Goal: Information Seeking & Learning: Learn about a topic

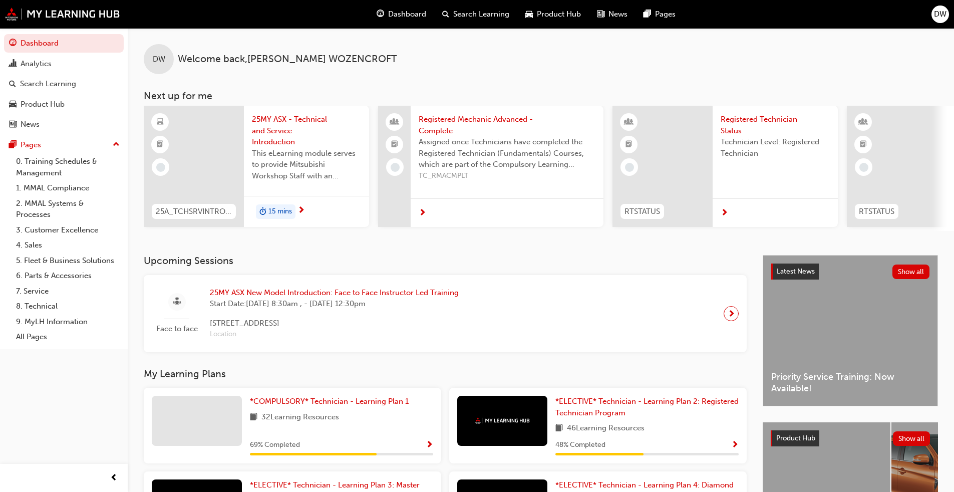
click at [275, 137] on span "25MY ASX - Technical and Service Introduction" at bounding box center [306, 131] width 109 height 34
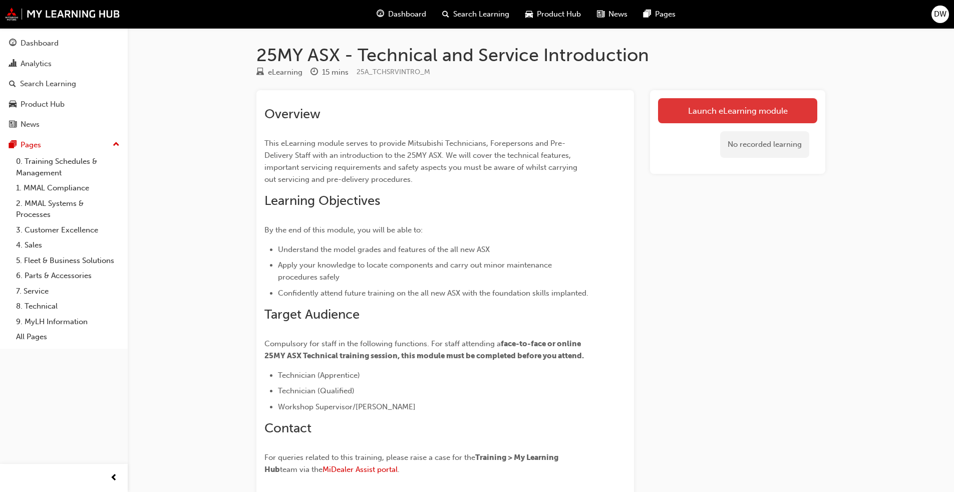
click at [500, 120] on link "Launch eLearning module" at bounding box center [737, 110] width 159 height 25
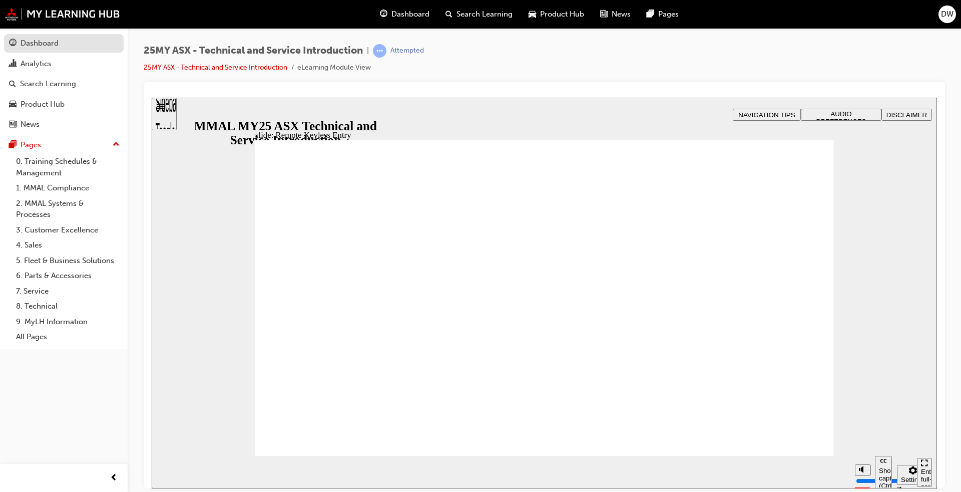
click at [55, 41] on div "Dashboard" at bounding box center [40, 44] width 38 height 12
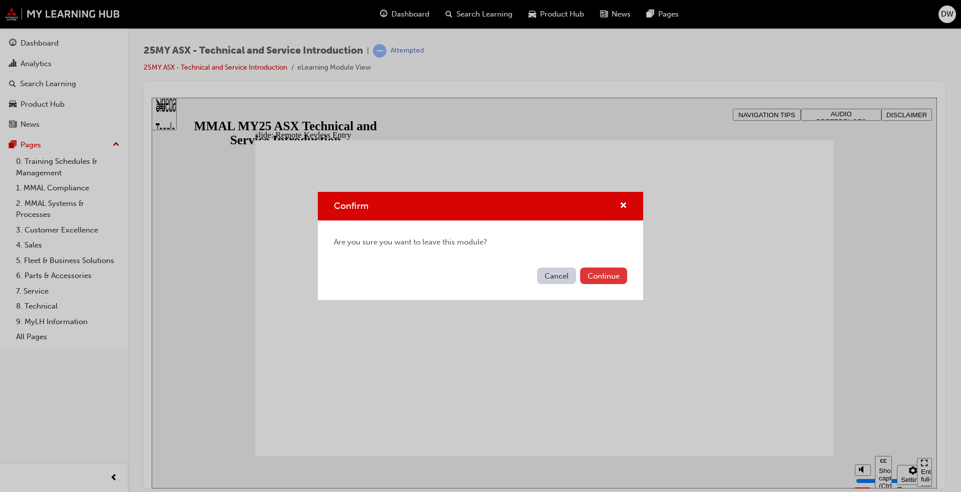
click at [500, 274] on button "Continue" at bounding box center [603, 275] width 47 height 17
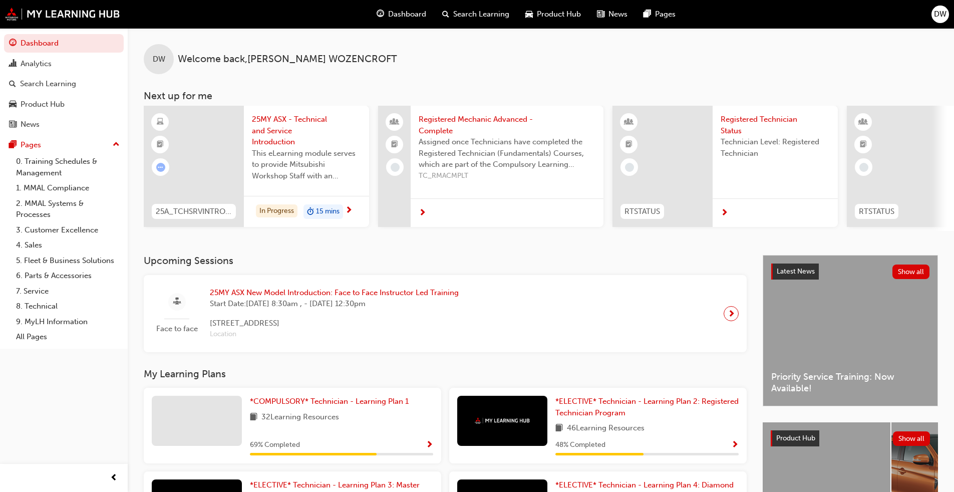
click at [274, 114] on span "25MY ASX - Technical and Service Introduction" at bounding box center [306, 131] width 109 height 34
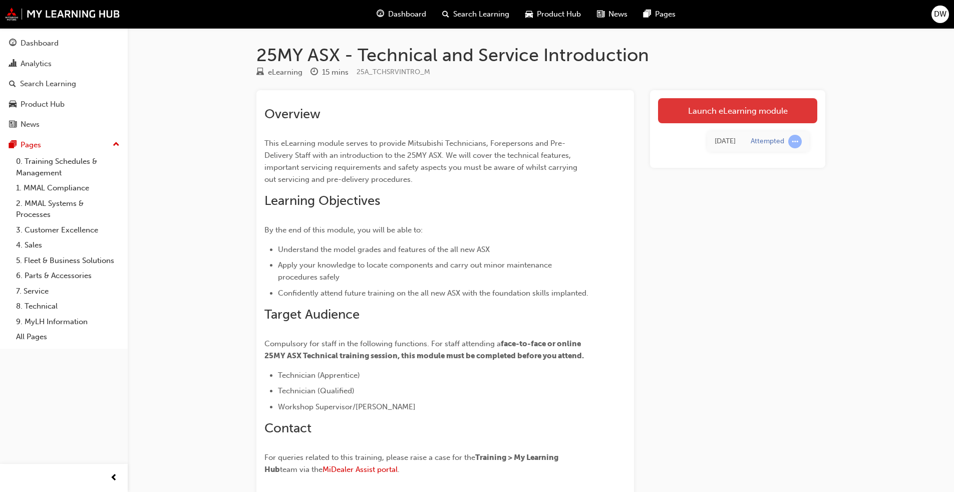
click at [500, 106] on link "Launch eLearning module" at bounding box center [737, 110] width 159 height 25
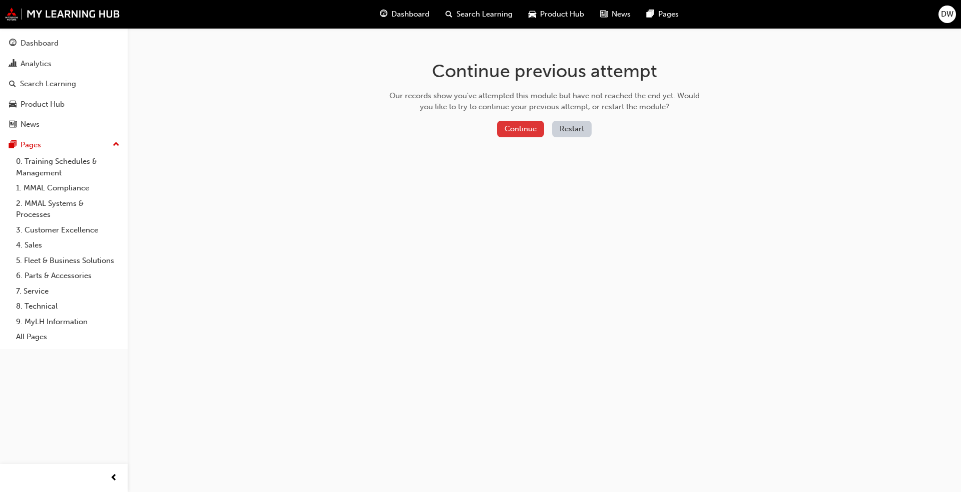
click at [500, 131] on button "Continue" at bounding box center [520, 129] width 47 height 17
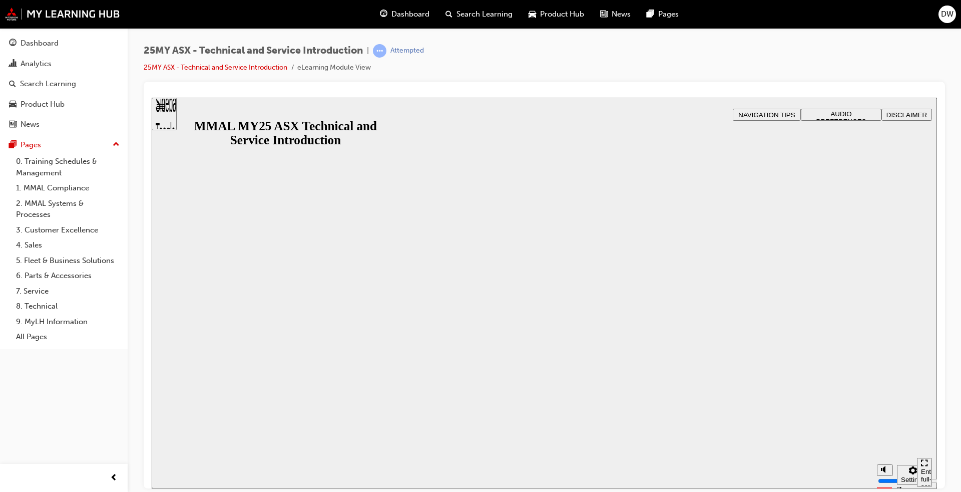
click at [191, 375] on button "Resume" at bounding box center [172, 498] width 40 height 13
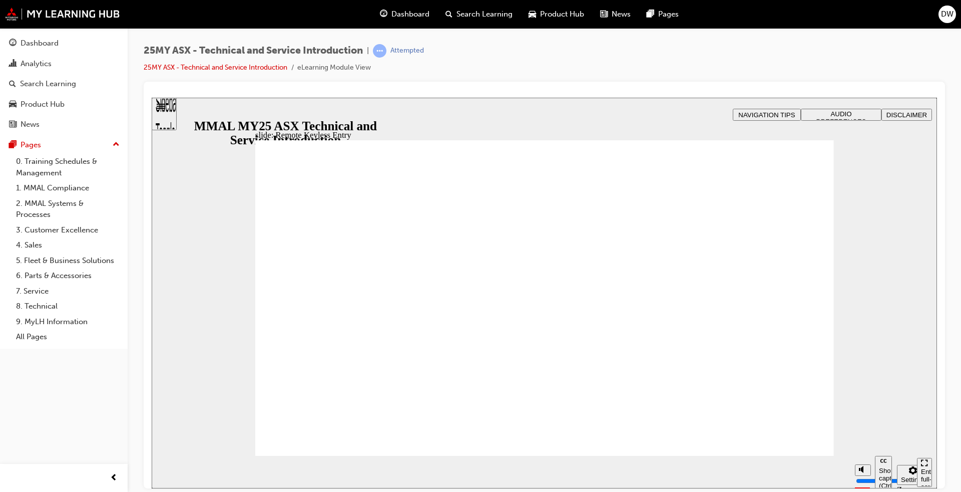
type input "21"
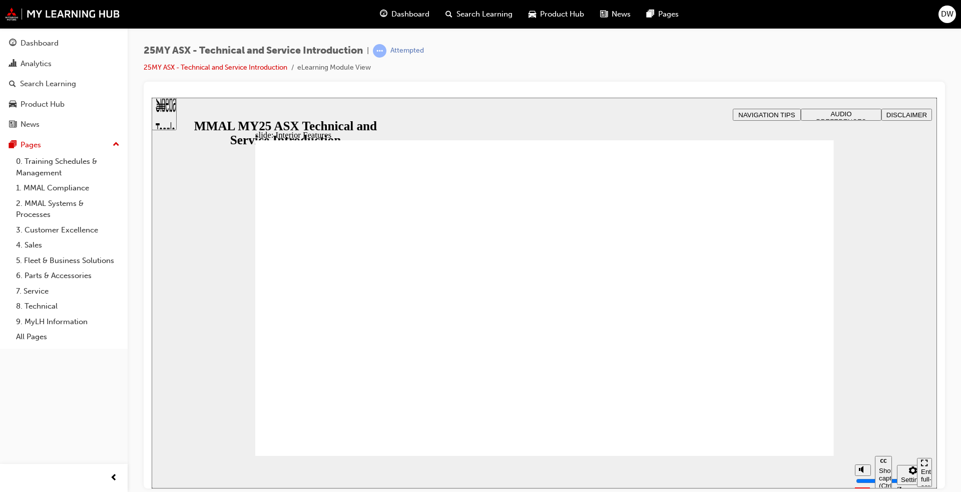
type input "17"
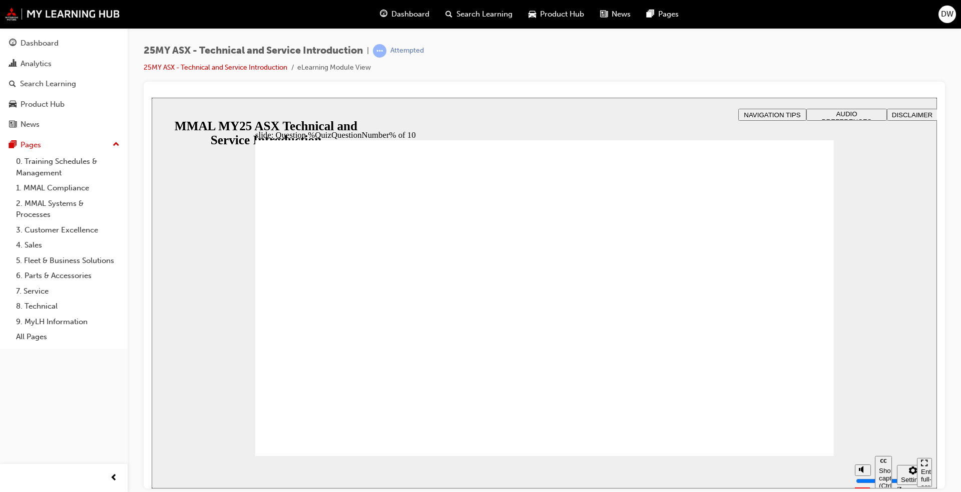
radio input "true"
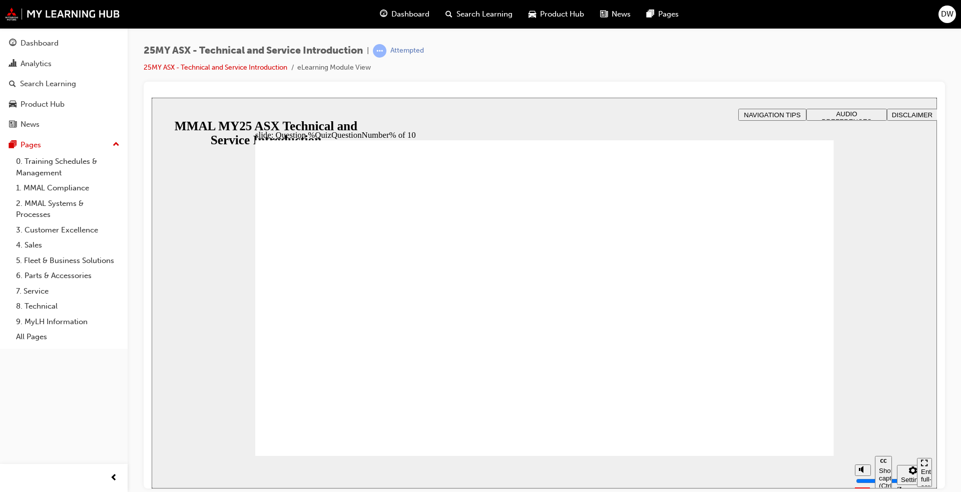
radio input "true"
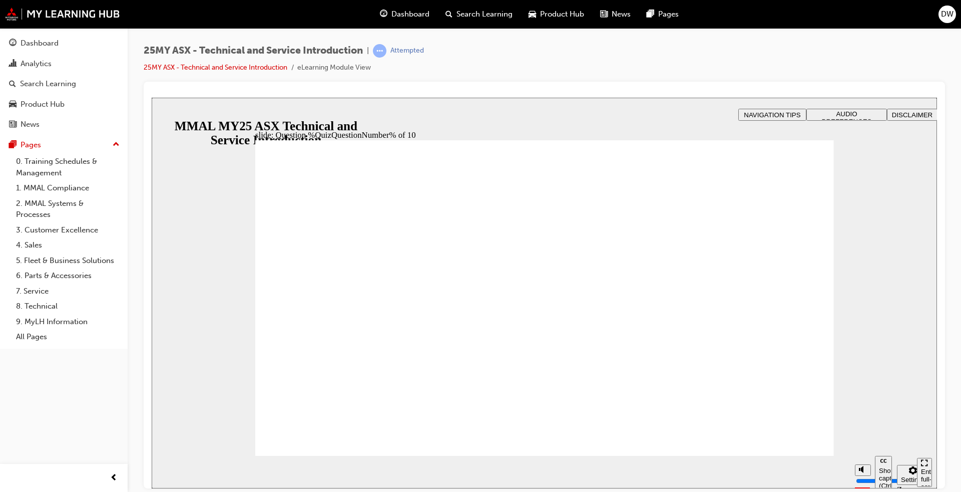
radio input "true"
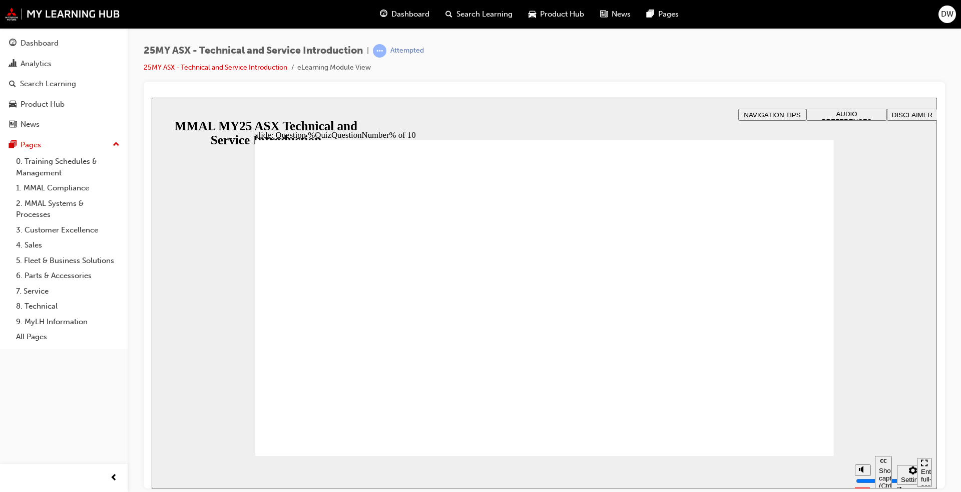
drag, startPoint x: 388, startPoint y: 316, endPoint x: 371, endPoint y: 305, distance: 19.4
radio input "true"
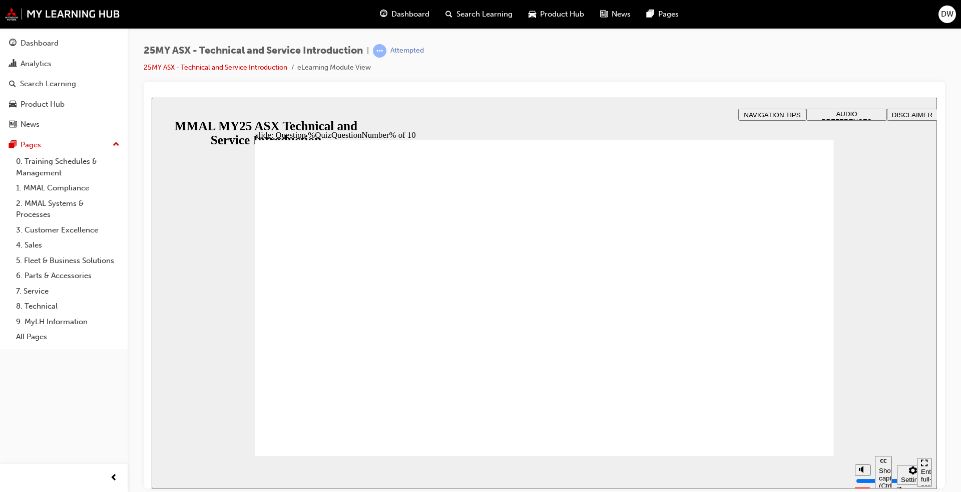
radio input "true"
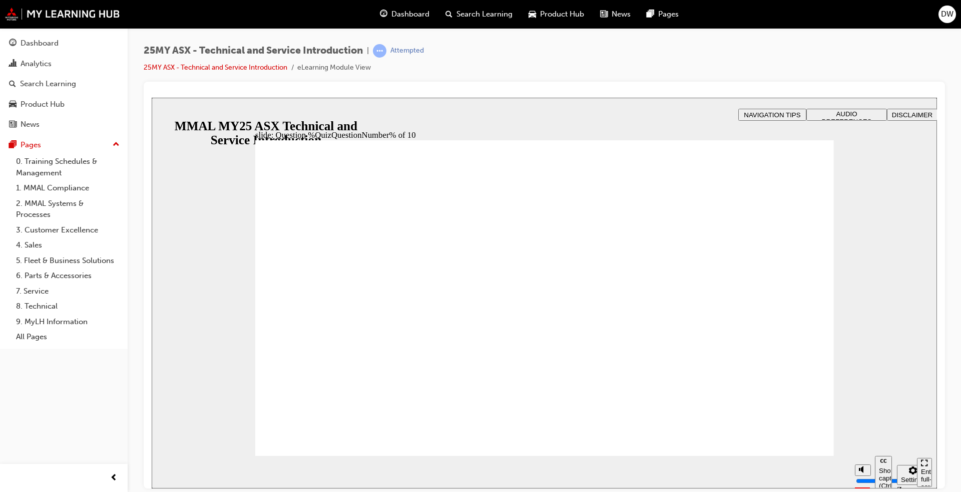
radio input "true"
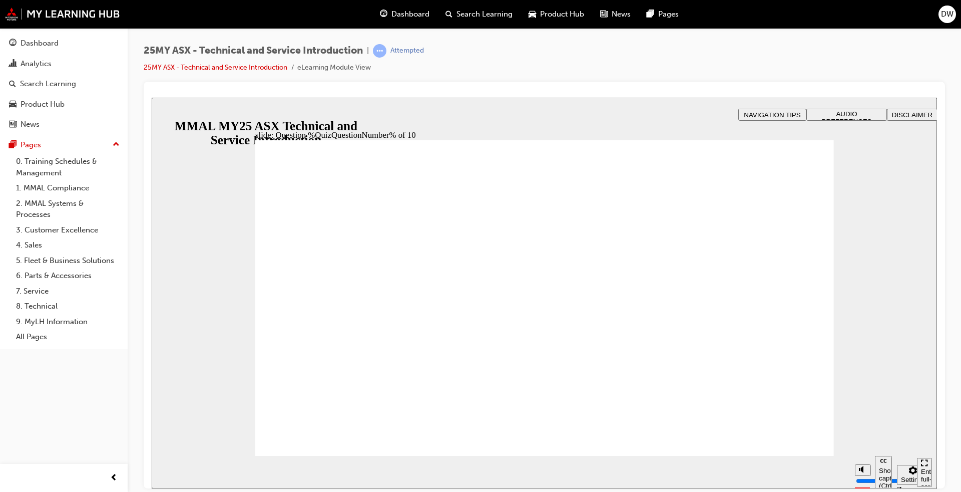
radio input "true"
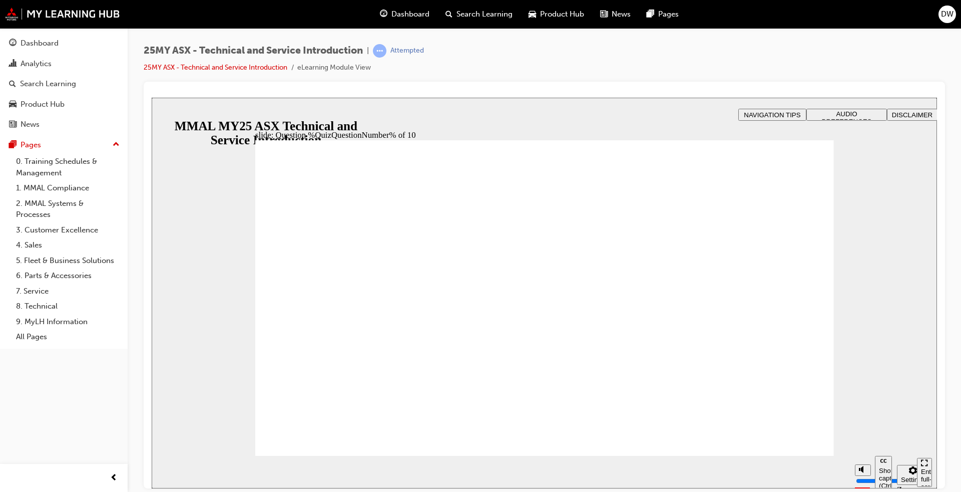
radio input "true"
click at [319, 375] on section "Pause (Ctrl+Alt+P) Replay (Ctrl+Alt+R) Show captions (Ctrl+Alt+C) Playback spee…" at bounding box center [545, 471] width 786 height 33
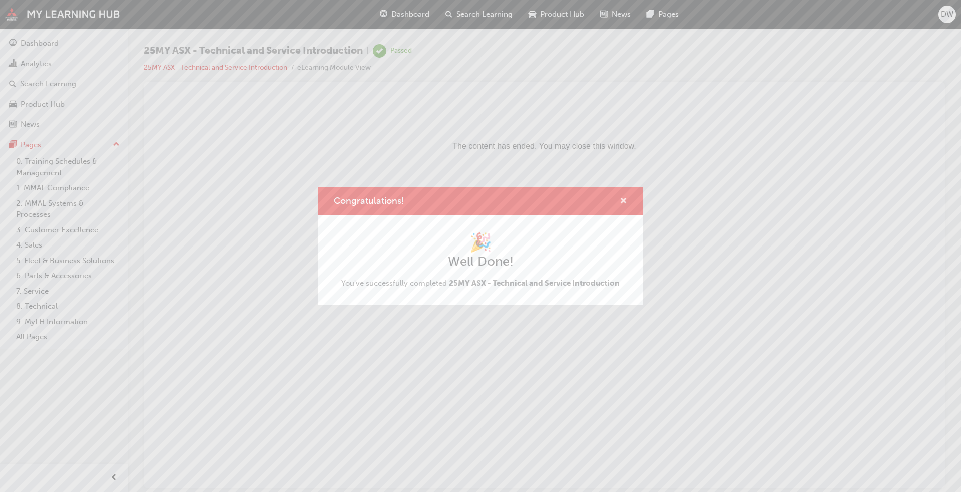
click at [500, 199] on span "cross-icon" at bounding box center [624, 201] width 8 height 9
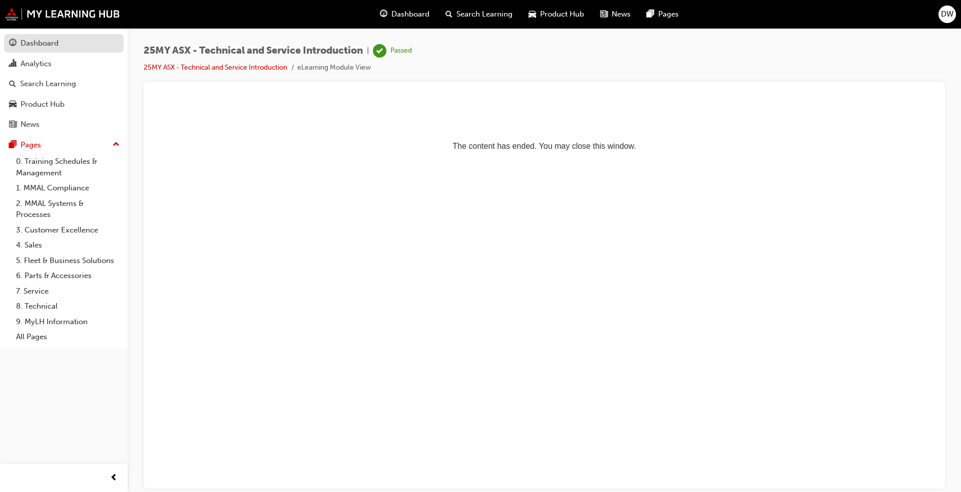
click at [35, 40] on div "Dashboard" at bounding box center [40, 44] width 38 height 12
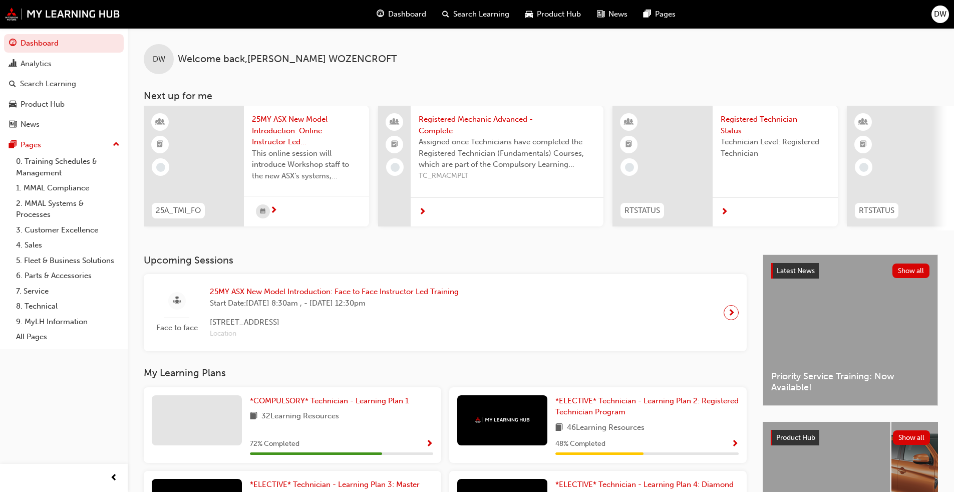
click at [500, 317] on div at bounding box center [730, 312] width 15 height 15
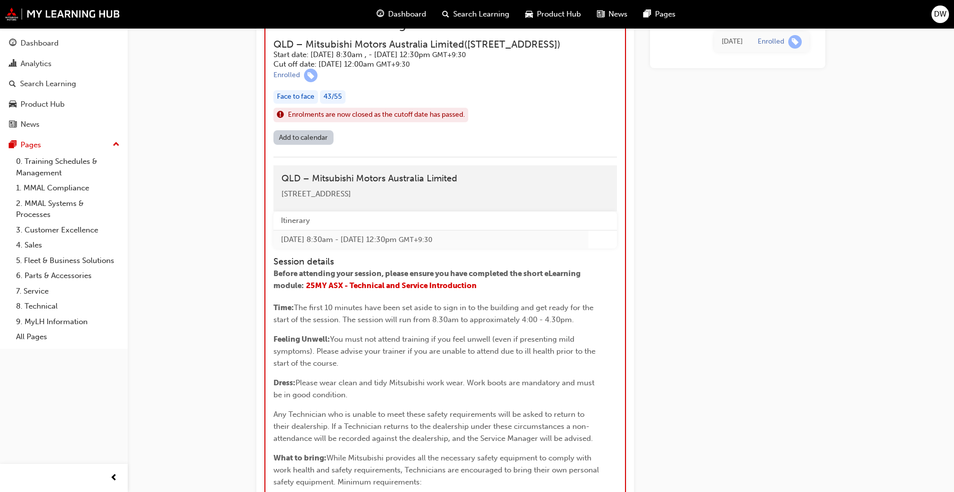
scroll to position [948, 0]
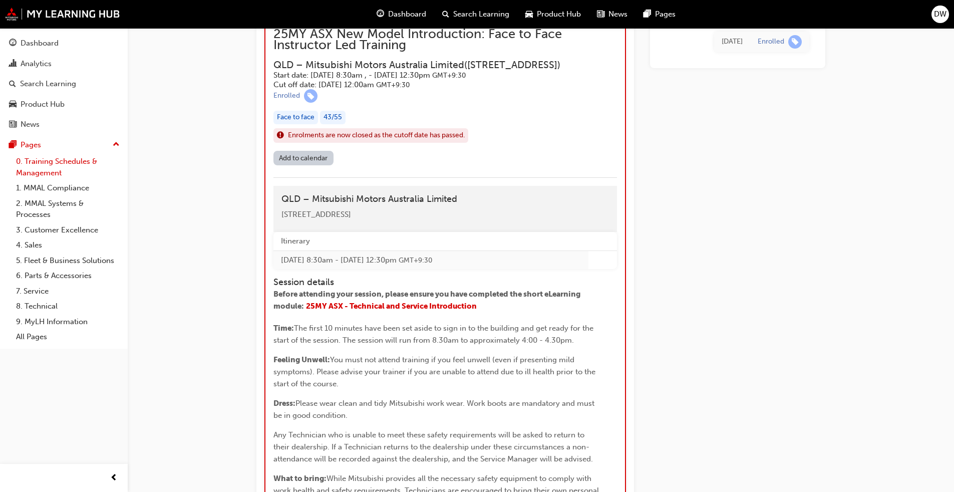
click at [54, 156] on link "0. Training Schedules & Management" at bounding box center [68, 167] width 112 height 27
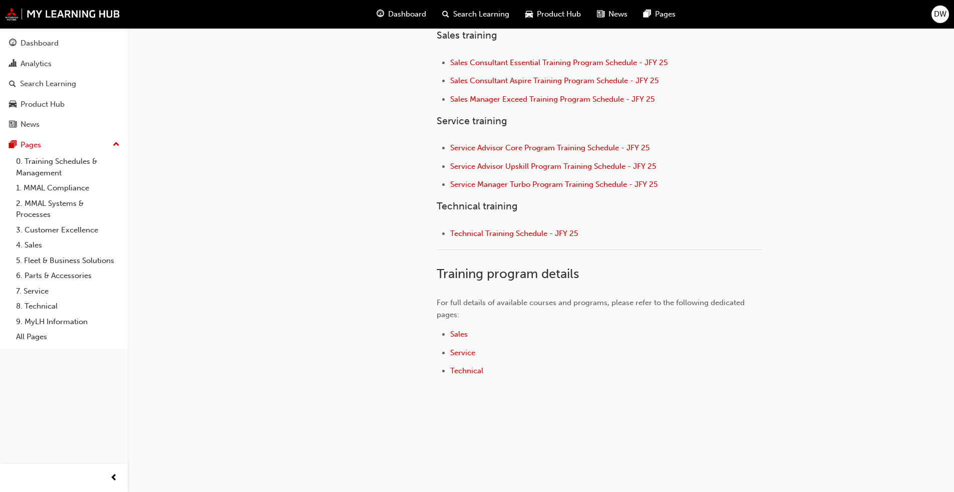
scroll to position [410, 0]
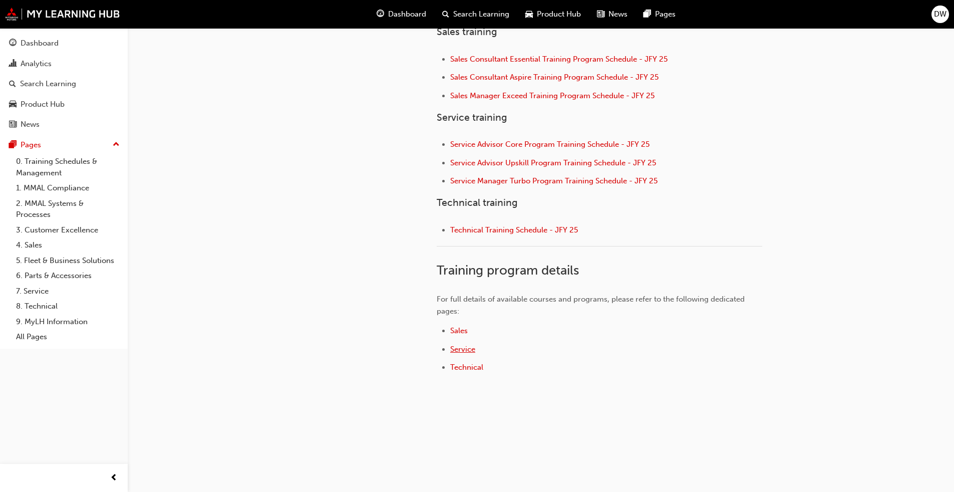
click at [467, 353] on span "Service" at bounding box center [462, 348] width 25 height 9
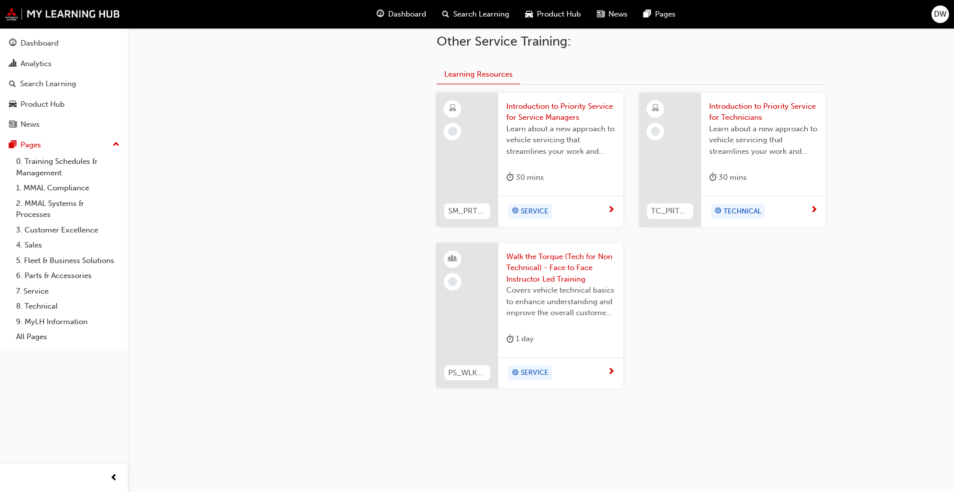
scroll to position [404, 0]
click at [799, 104] on span "Introduction to Priority Service for Technicians" at bounding box center [763, 110] width 109 height 23
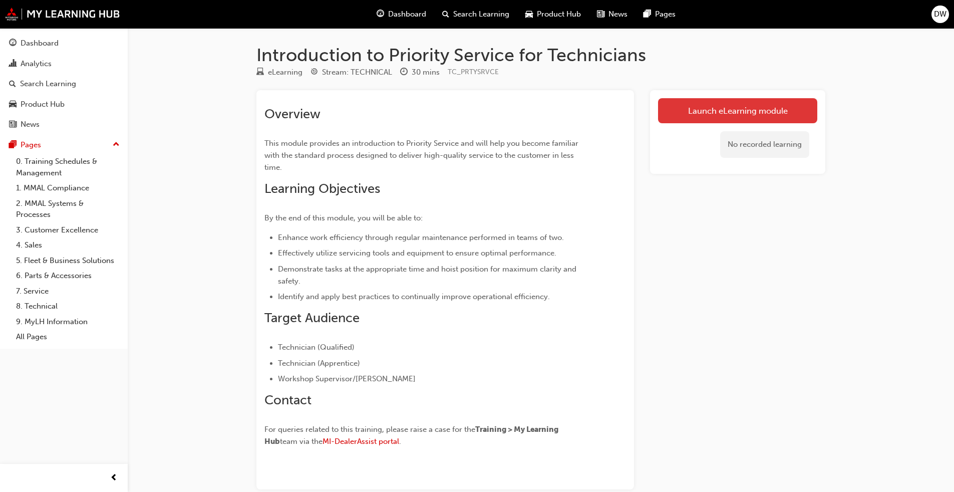
click at [717, 113] on link "Launch eLearning module" at bounding box center [737, 110] width 159 height 25
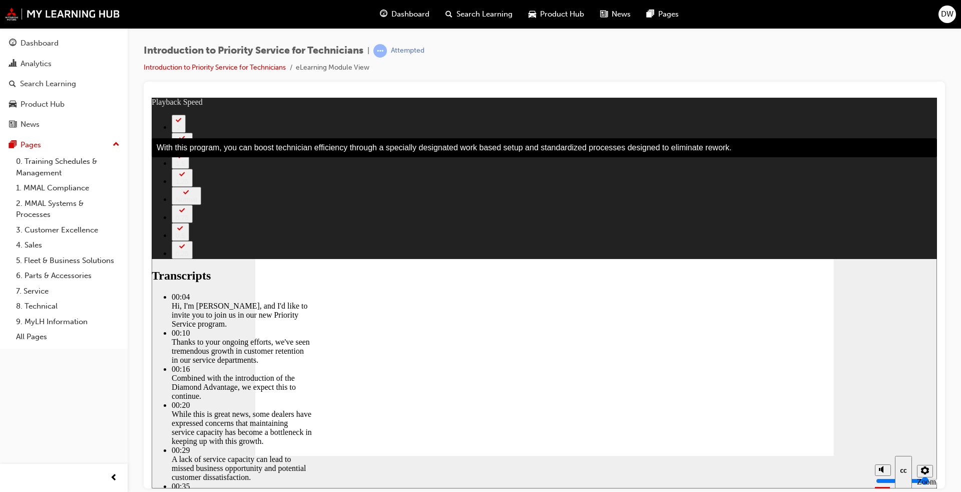
type input "76"
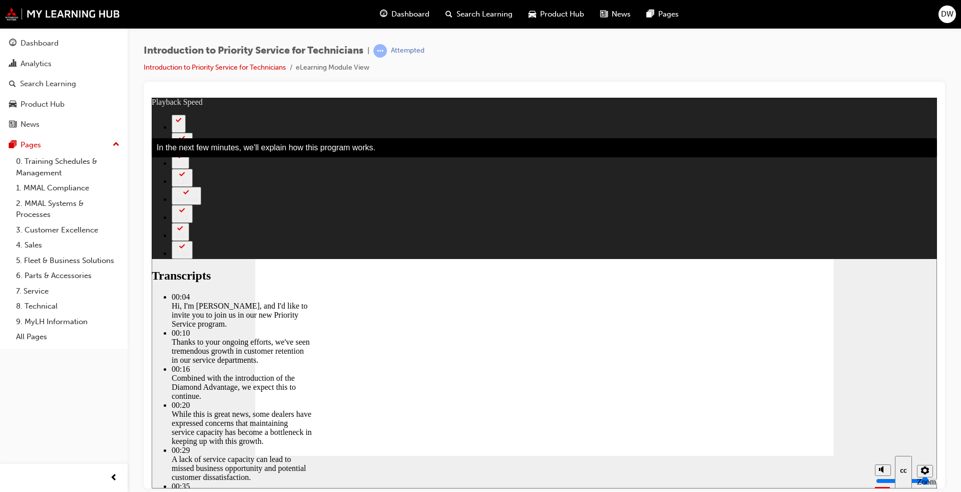
type input "81"
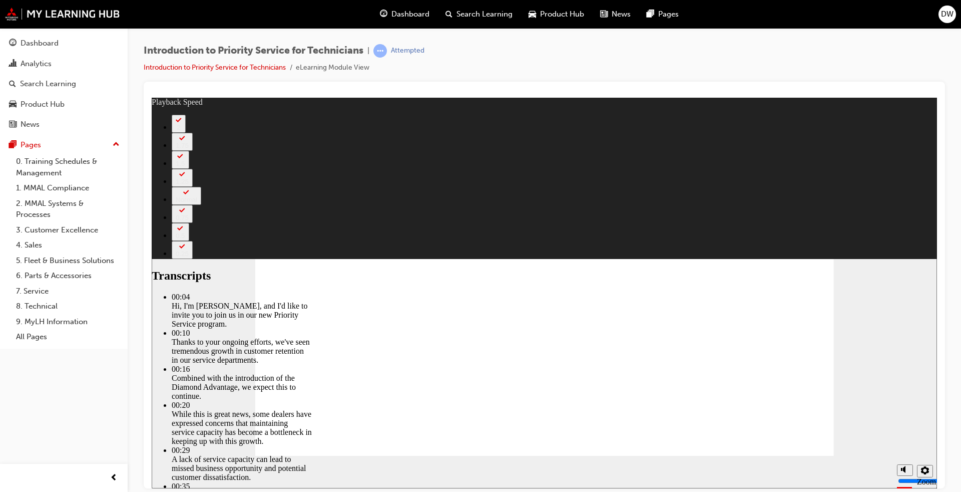
type input "127"
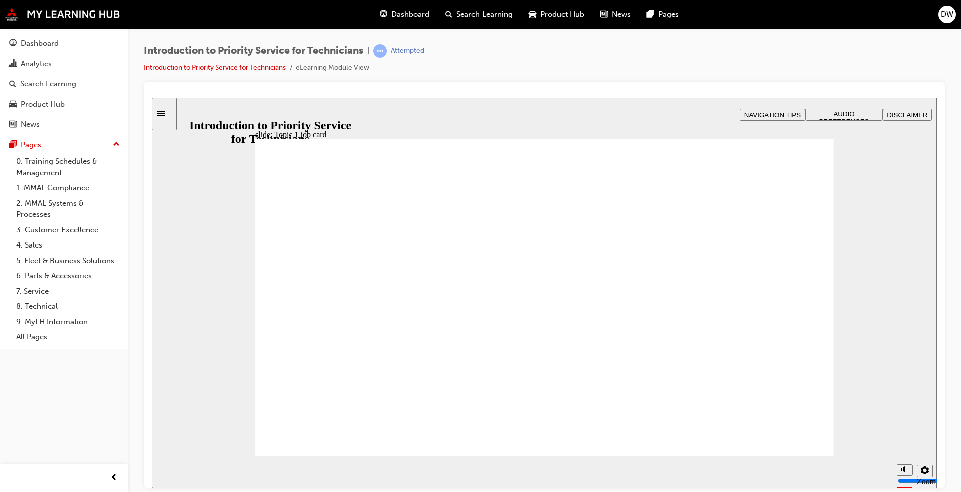
drag, startPoint x: 603, startPoint y: 309, endPoint x: 599, endPoint y: 305, distance: 5.3
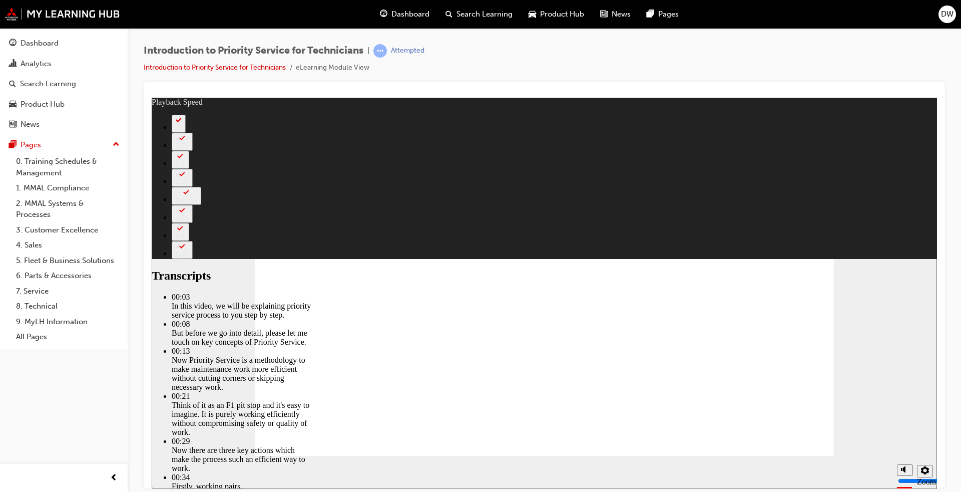
type input "118"
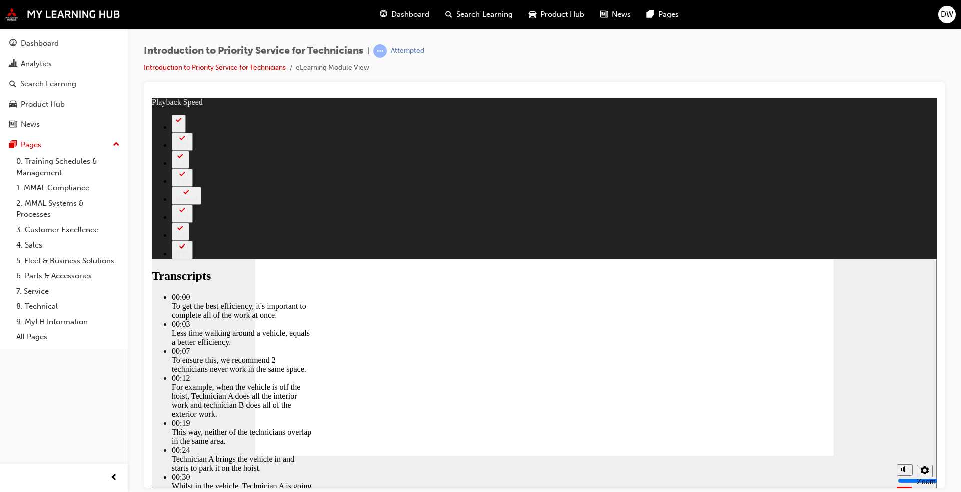
type input "219"
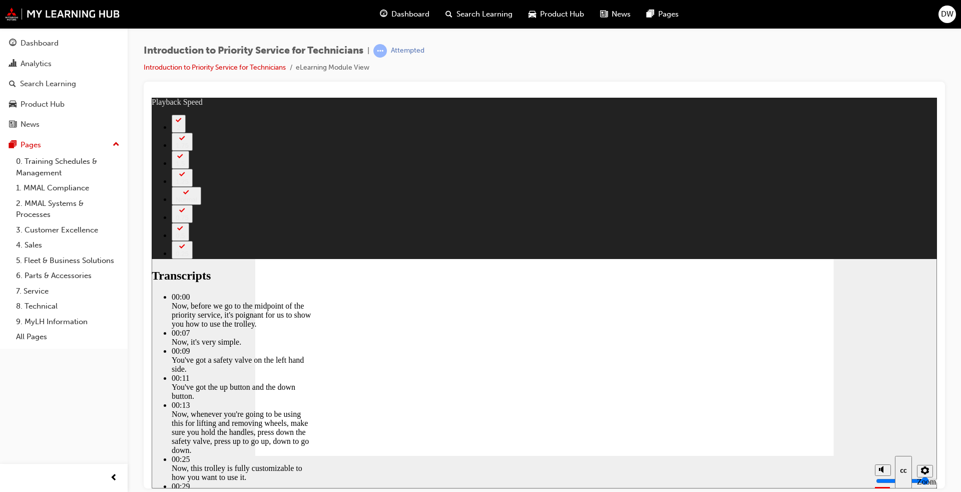
type input "67"
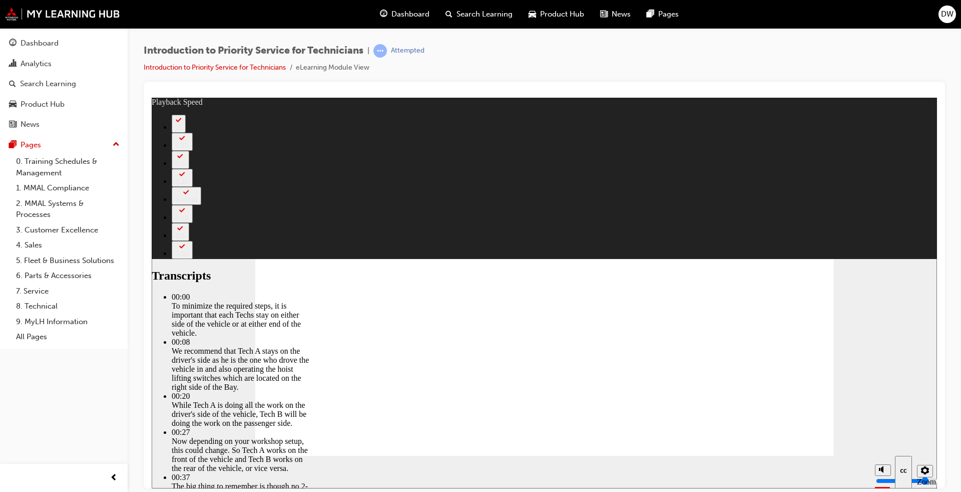
type input "308"
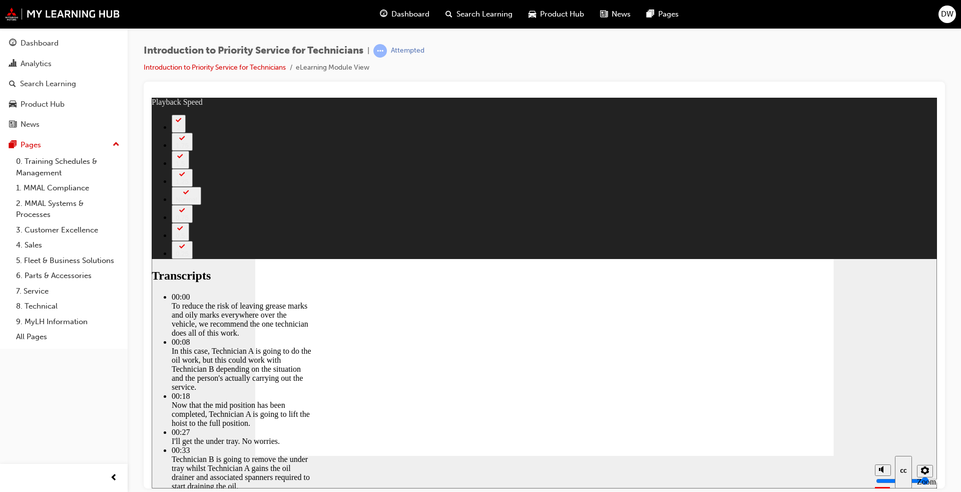
type input "511"
